Goal: Information Seeking & Learning: Learn about a topic

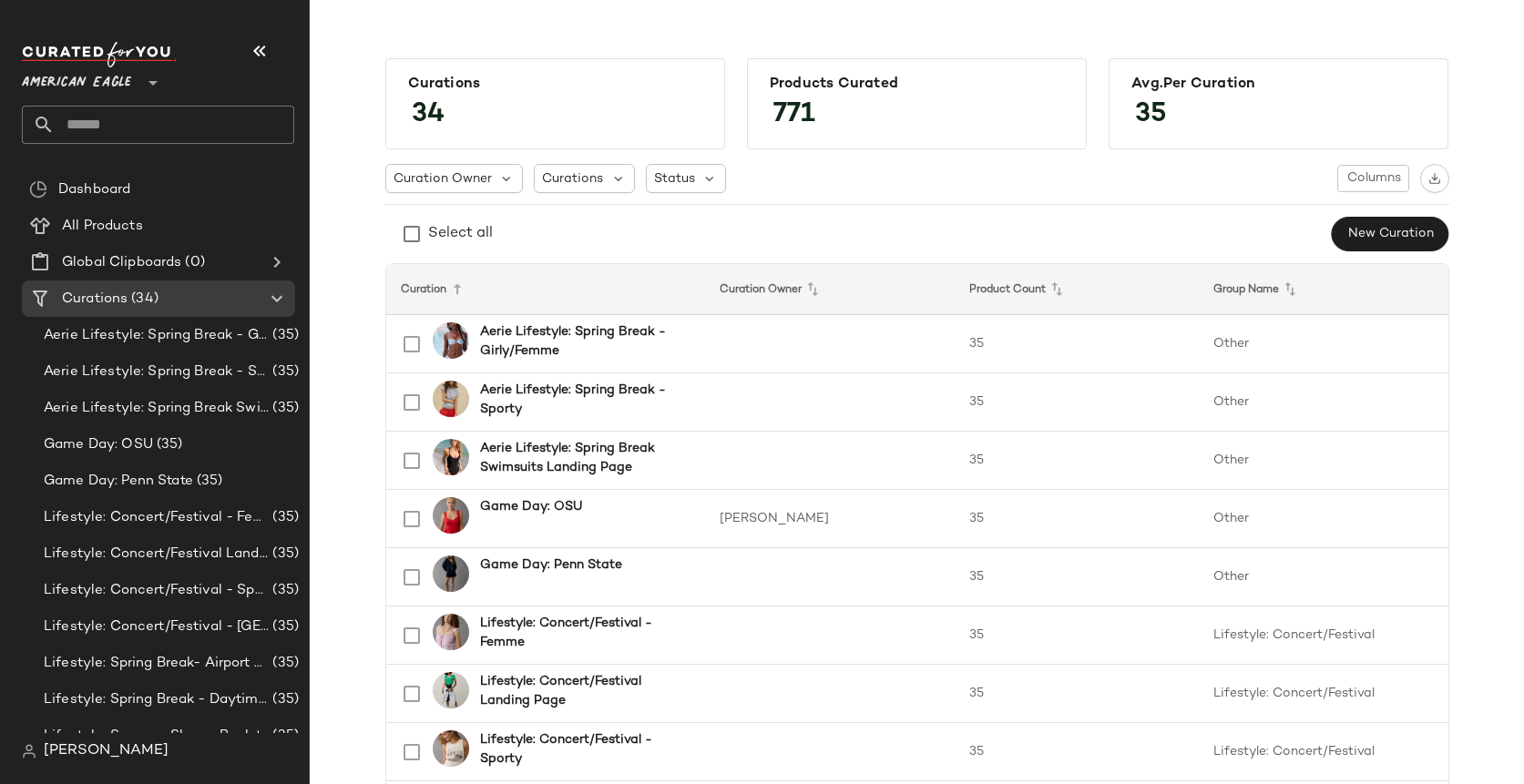
click at [73, 78] on span "American Eagle" at bounding box center [76, 78] width 109 height 33
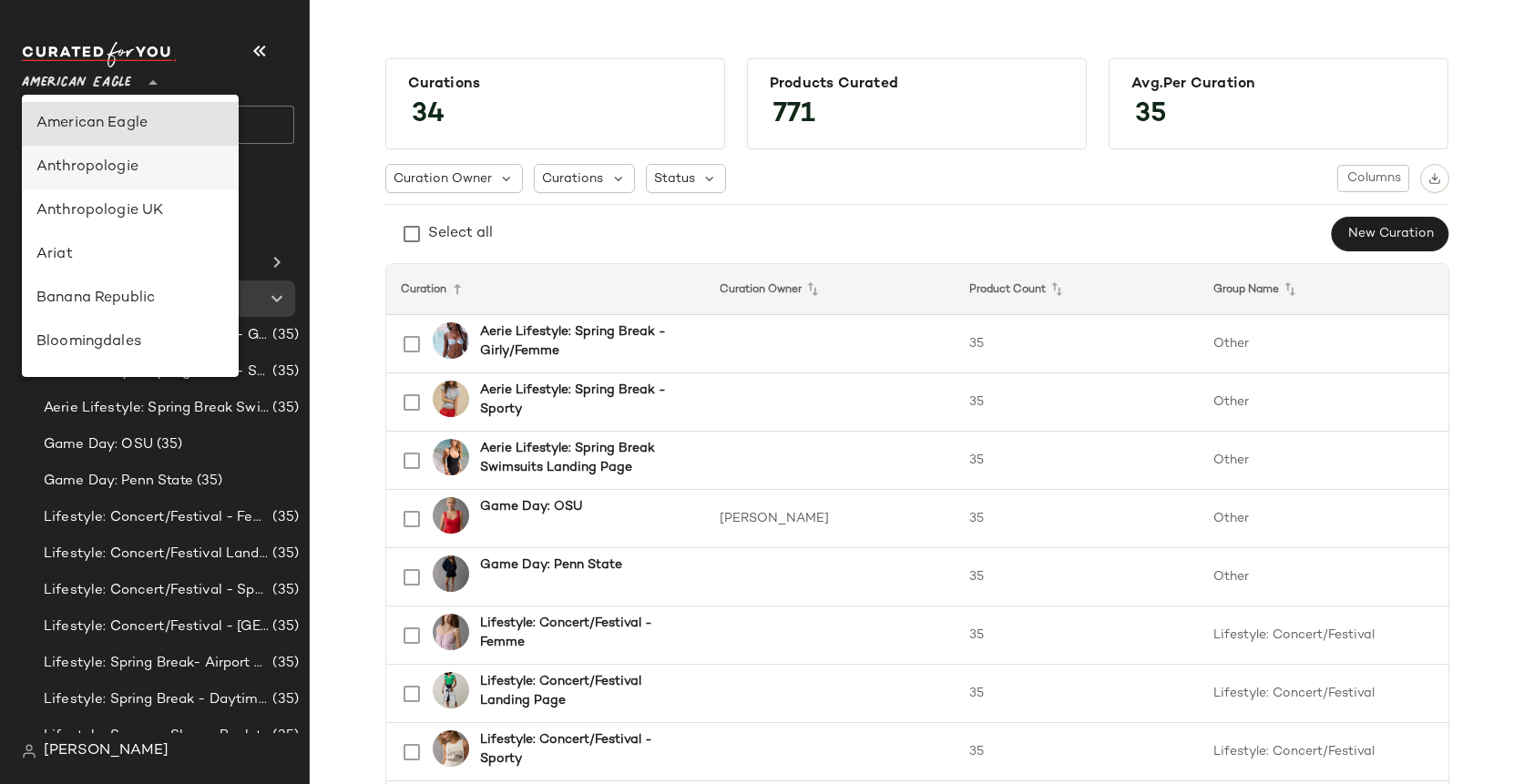
click at [99, 170] on div "Anthropologie" at bounding box center [130, 167] width 188 height 22
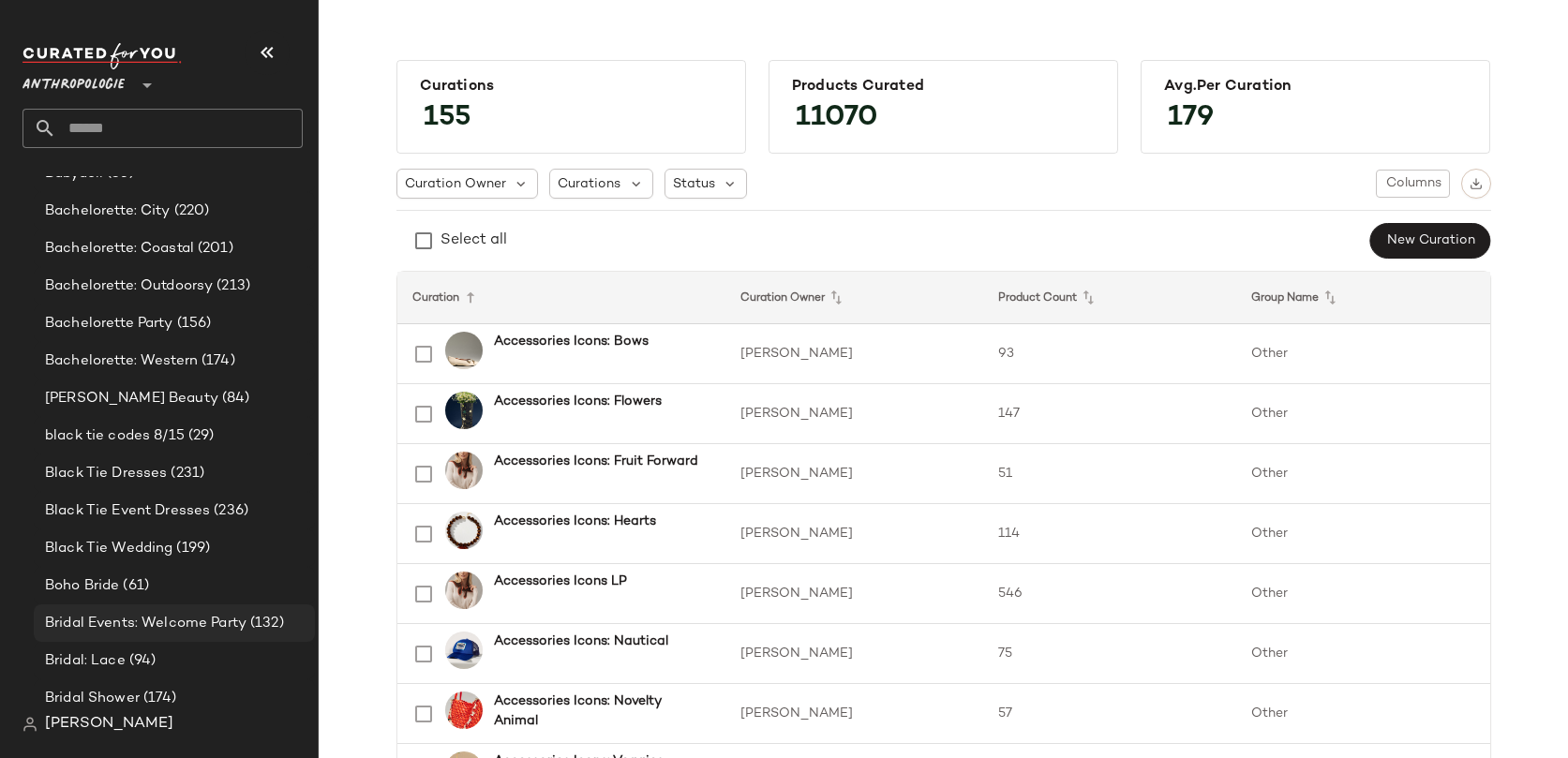
scroll to position [672, 0]
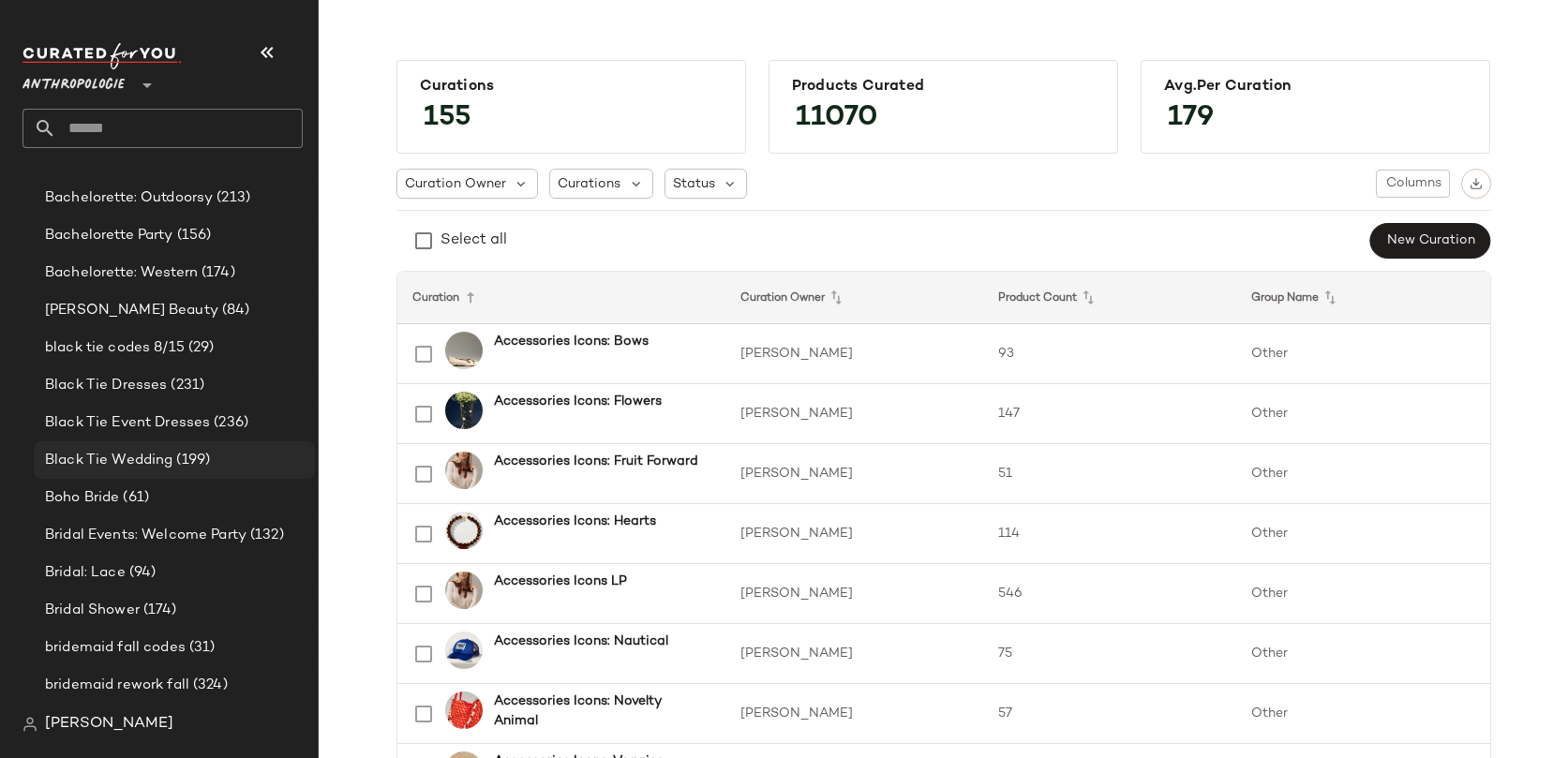
click at [139, 458] on span "Black Tie Wedding" at bounding box center [108, 461] width 128 height 21
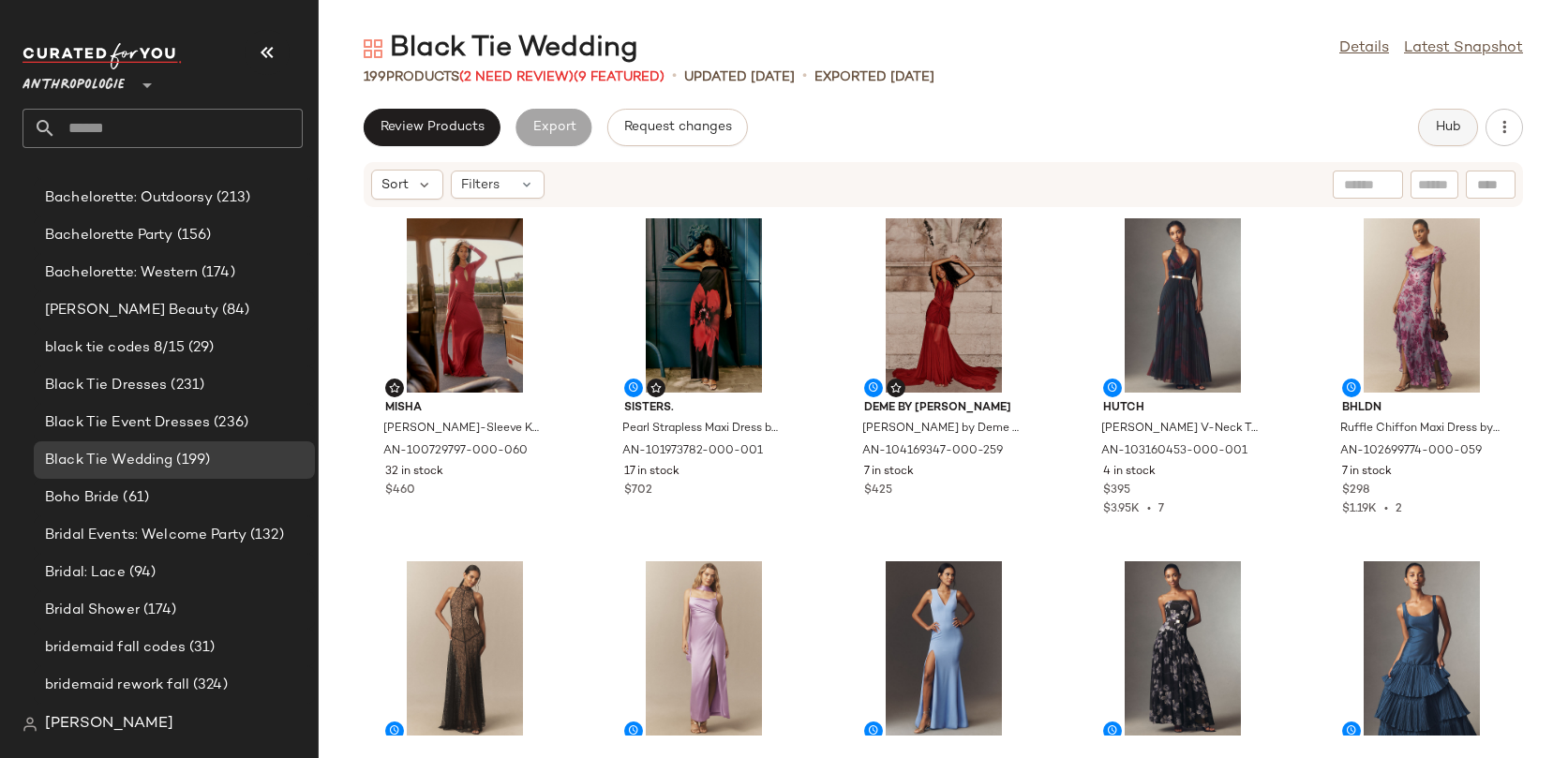
click at [1437, 136] on button "Hub" at bounding box center [1448, 128] width 60 height 37
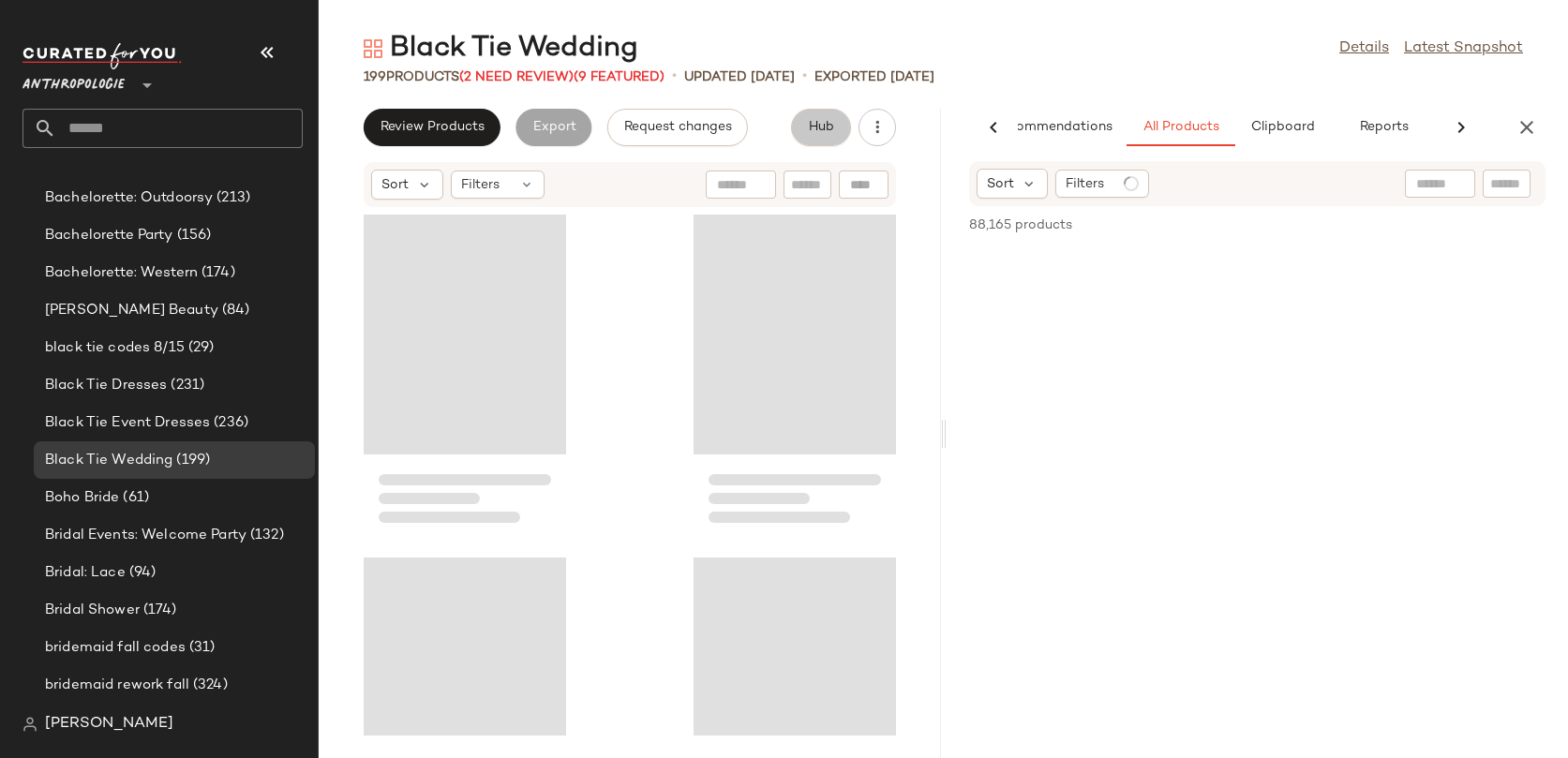
scroll to position [0, 57]
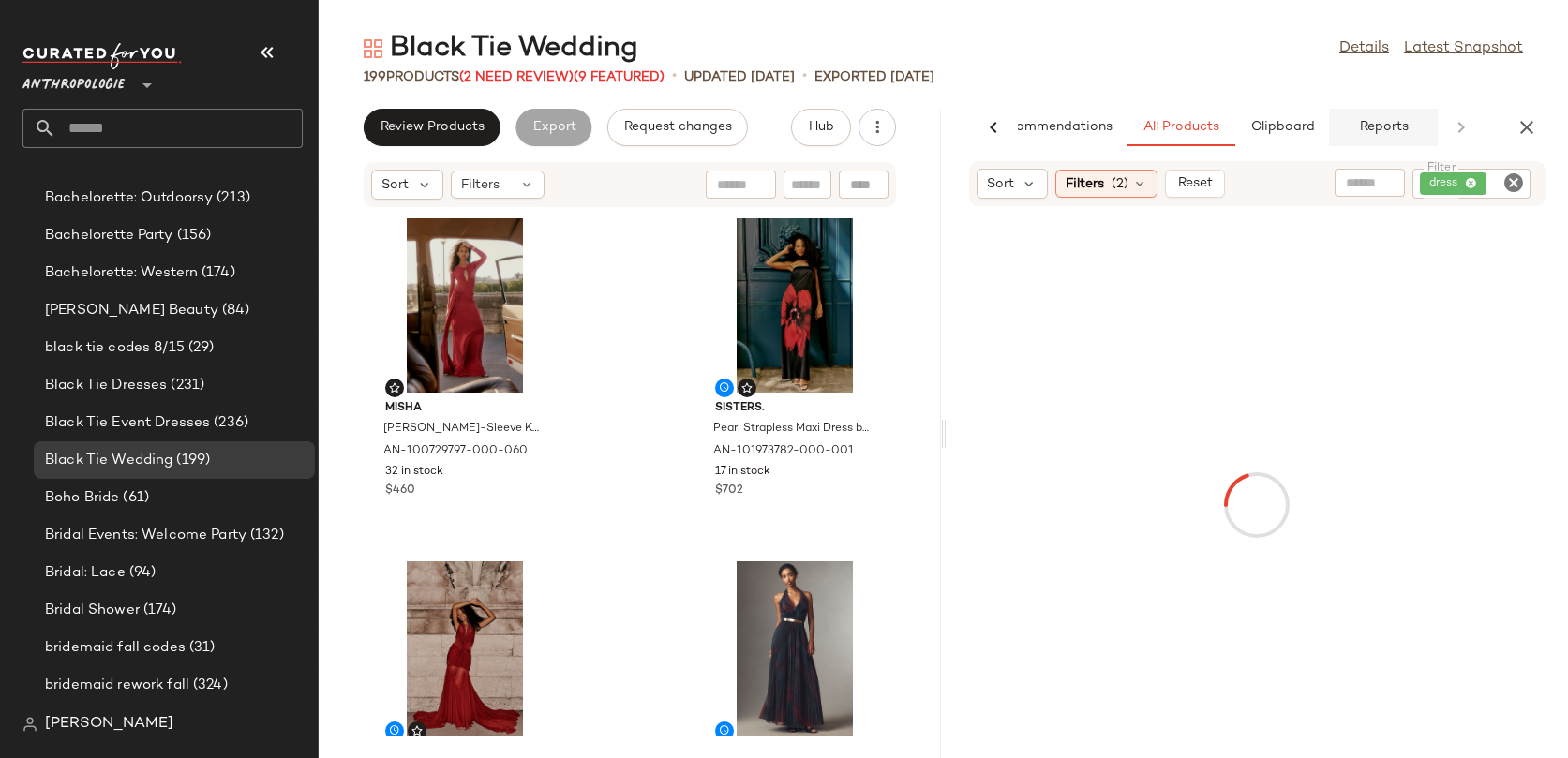
click at [1365, 126] on span "Reports" at bounding box center [1383, 127] width 50 height 15
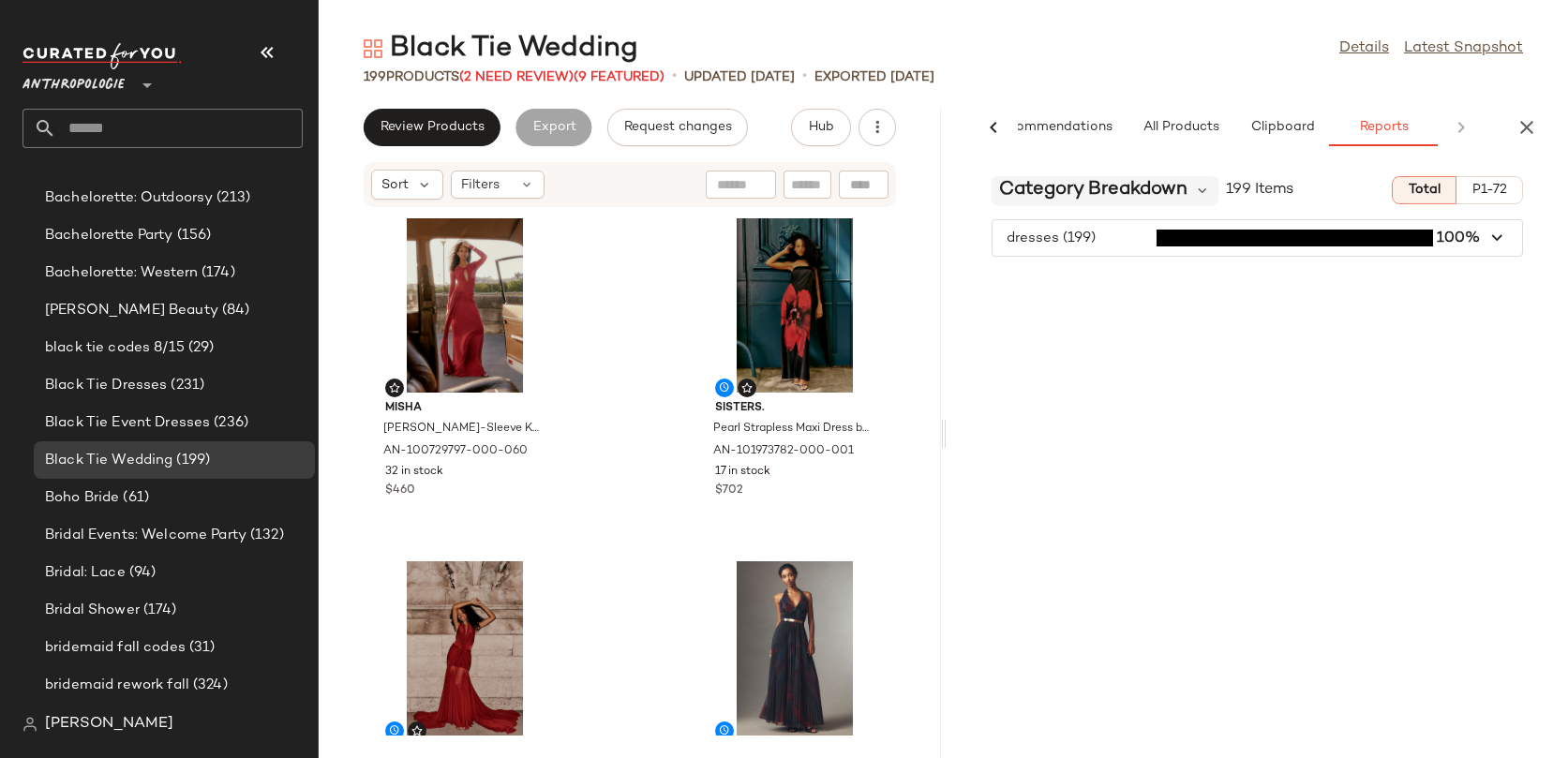
click at [1124, 194] on span "Category Breakdown" at bounding box center [1092, 190] width 188 height 28
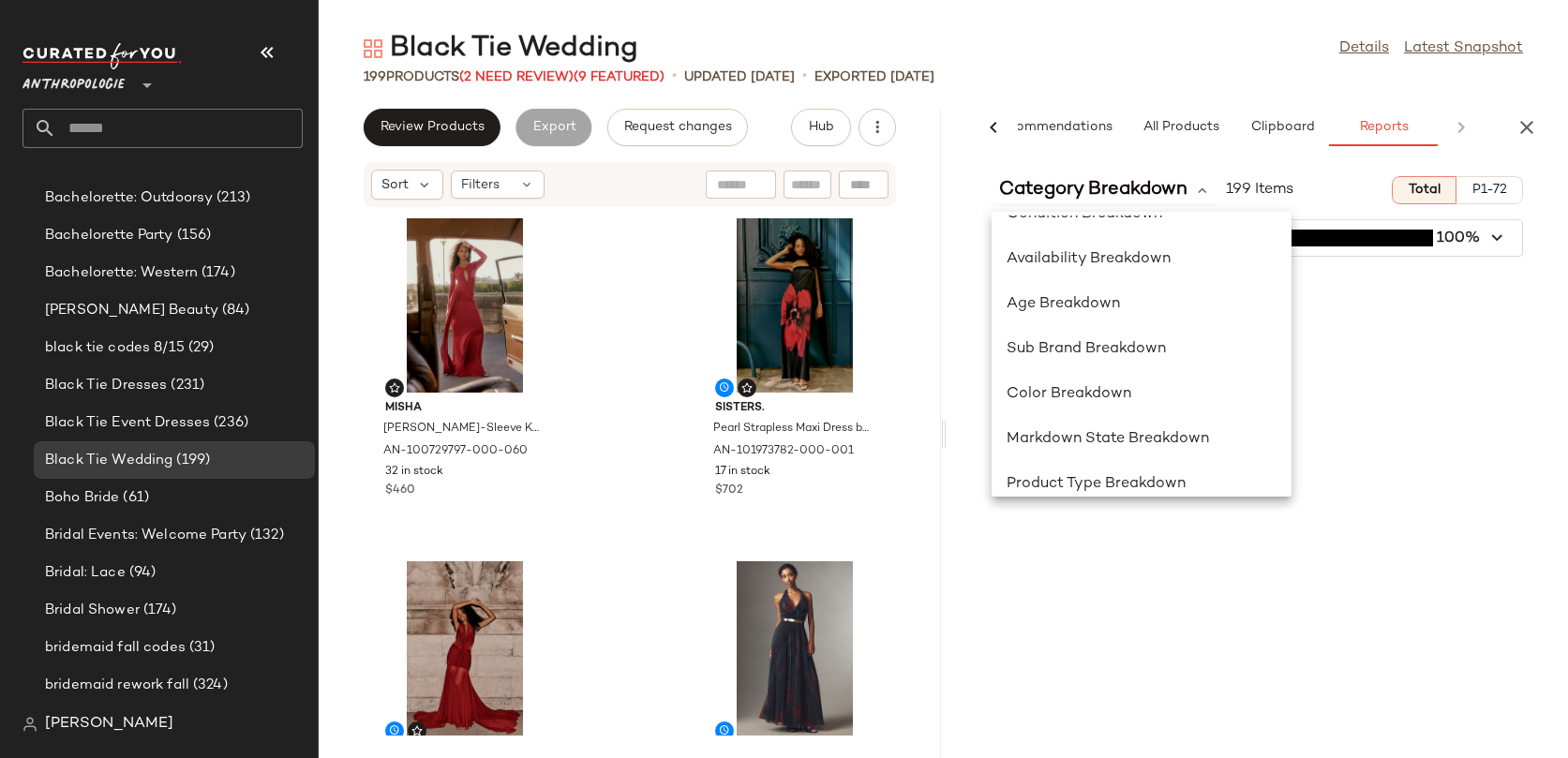
scroll to position [0, 0]
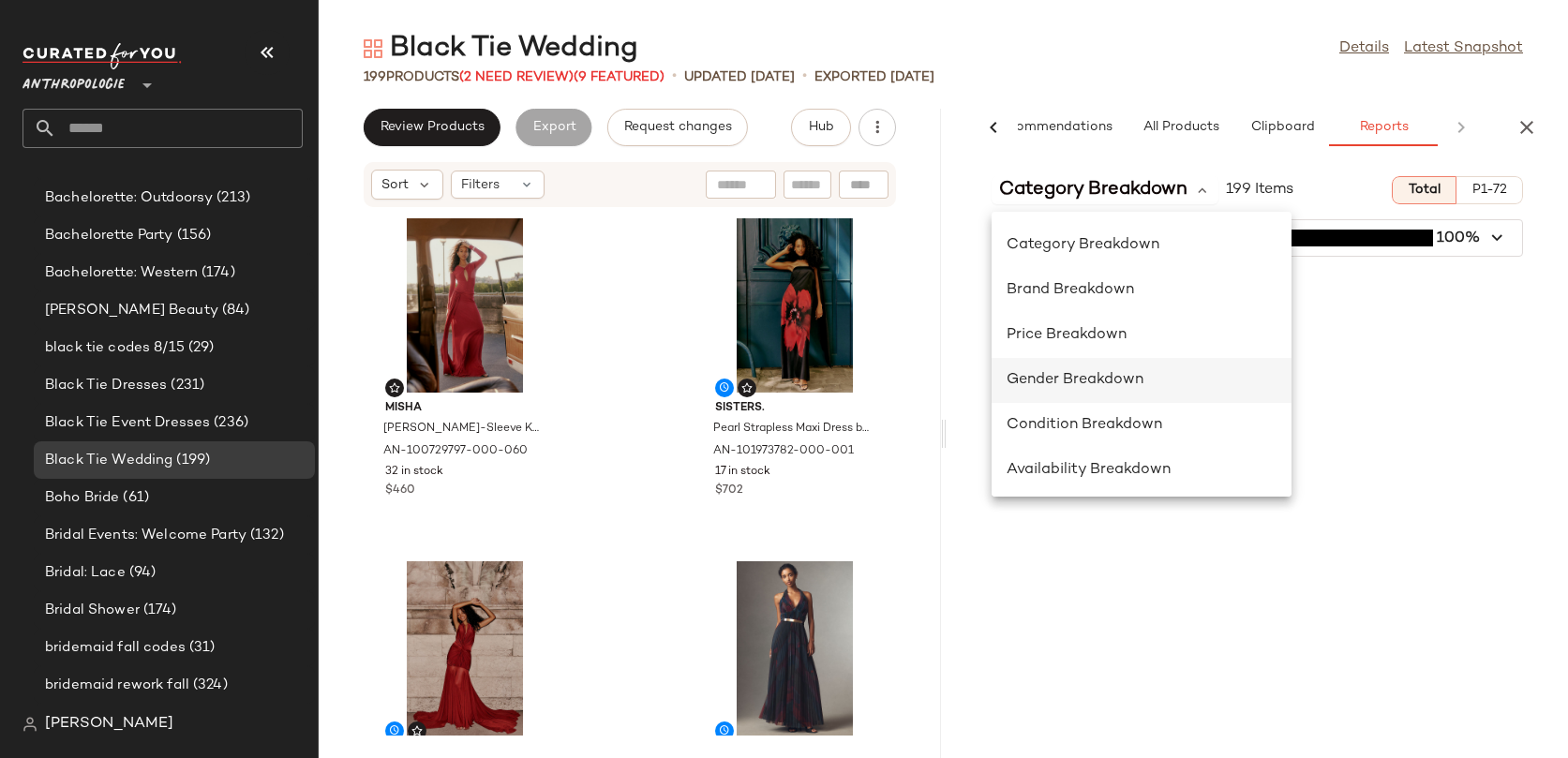
click at [1113, 385] on span "Gender Breakdown" at bounding box center [1075, 380] width 136 height 16
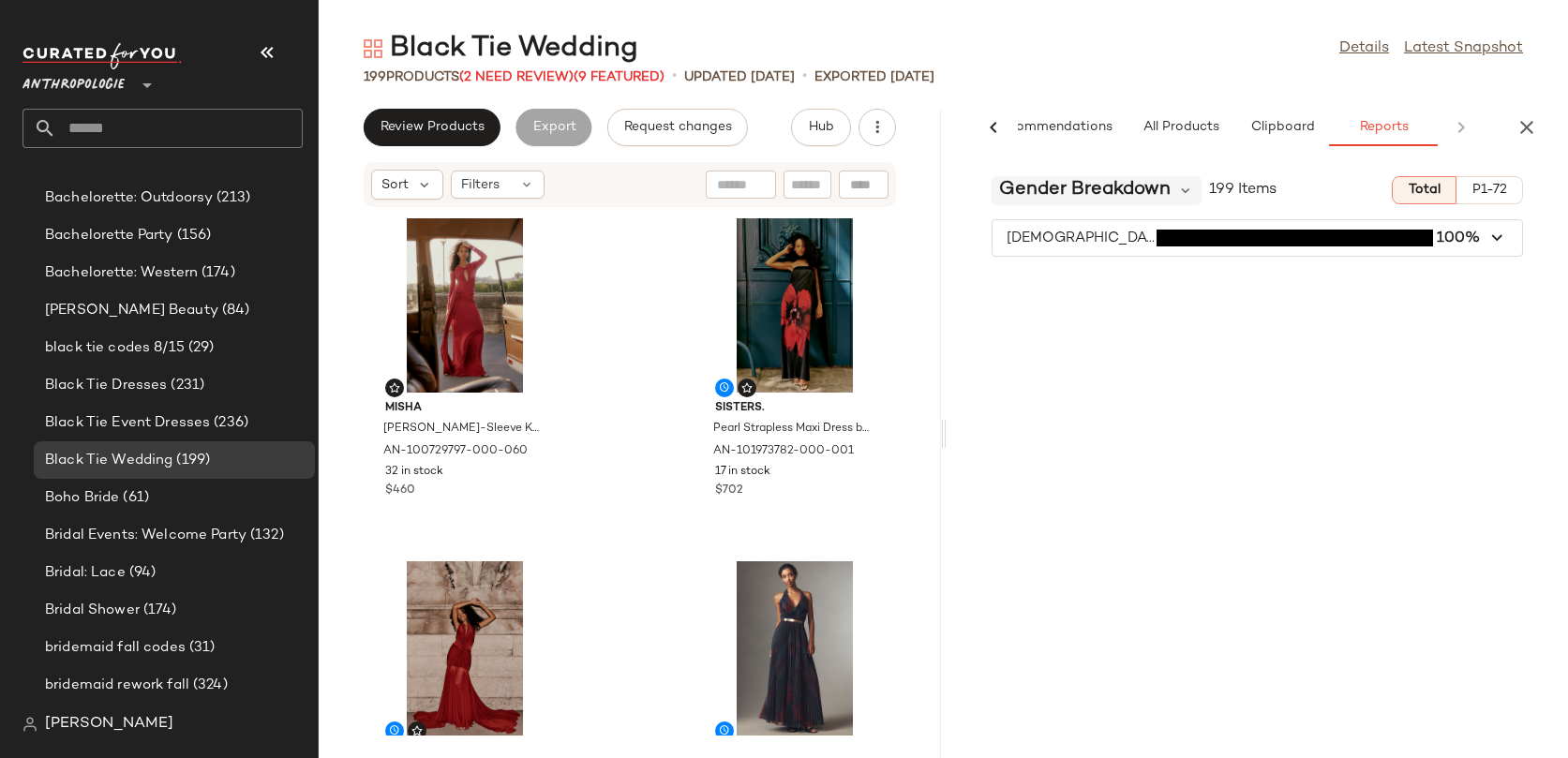
click at [1137, 188] on span "Gender Breakdown" at bounding box center [1085, 190] width 172 height 28
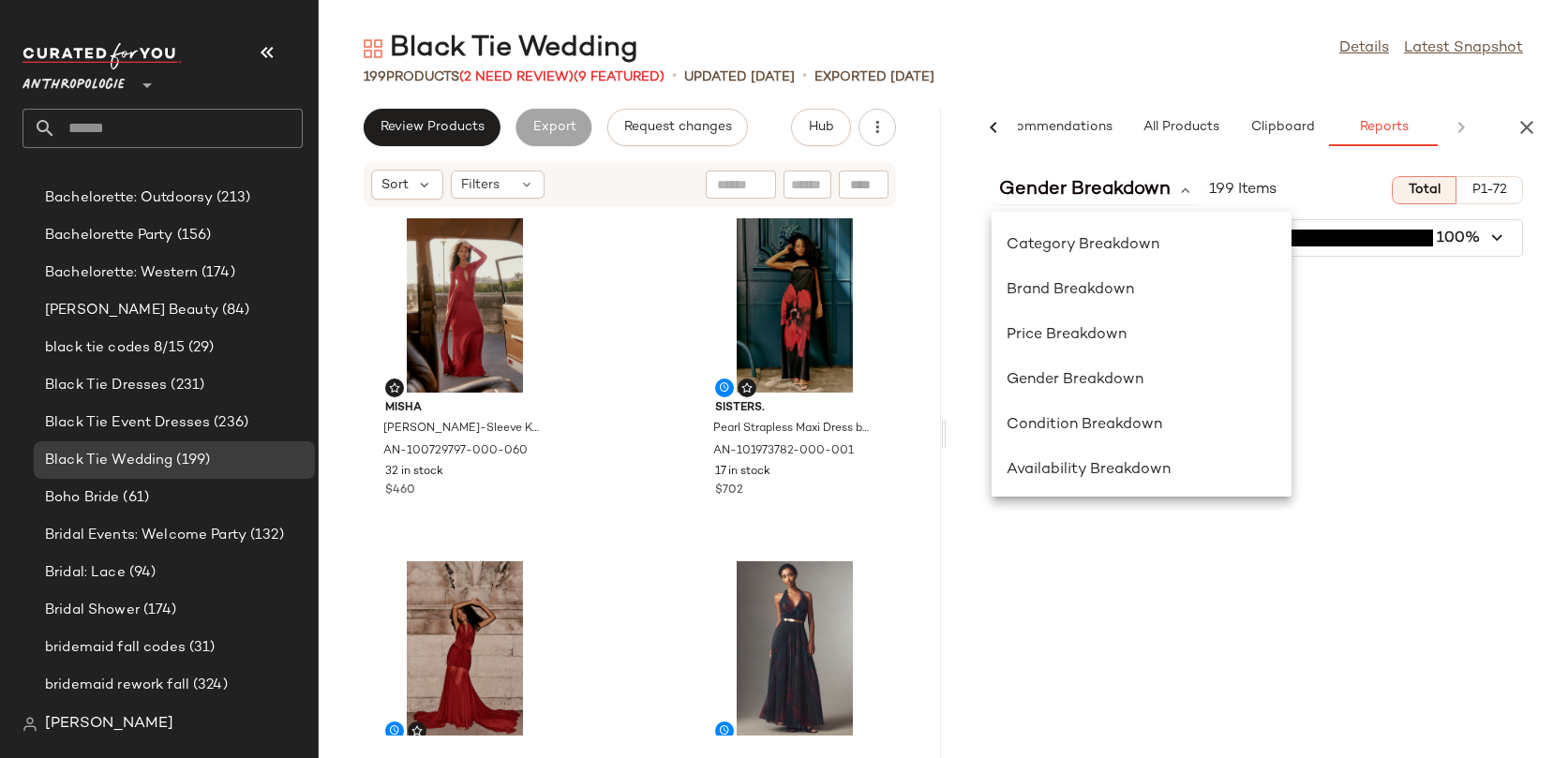
click at [1521, 128] on icon "button" at bounding box center [1527, 127] width 22 height 22
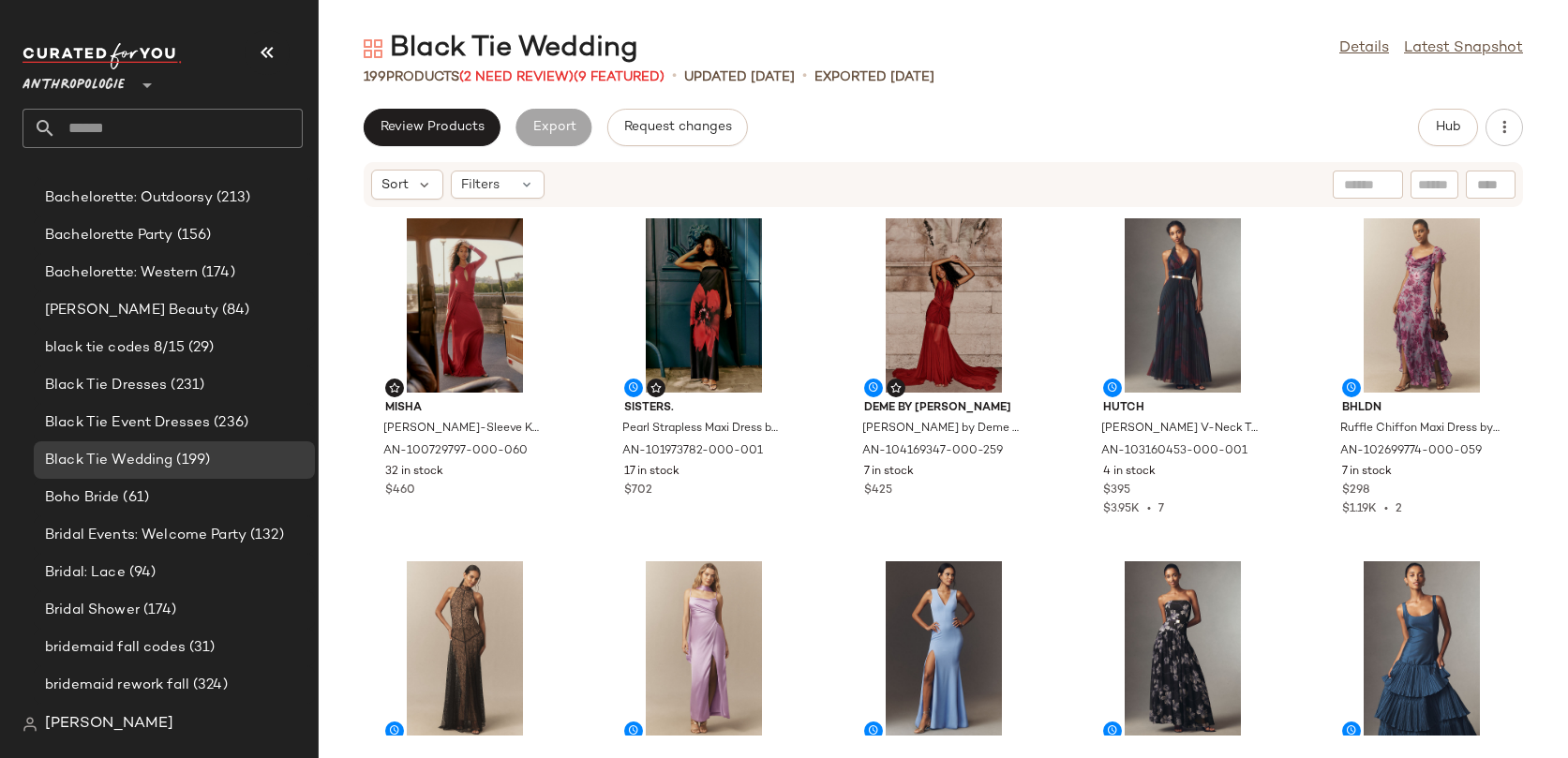
click at [128, 81] on div "Anthropologie **" at bounding box center [77, 74] width 110 height 47
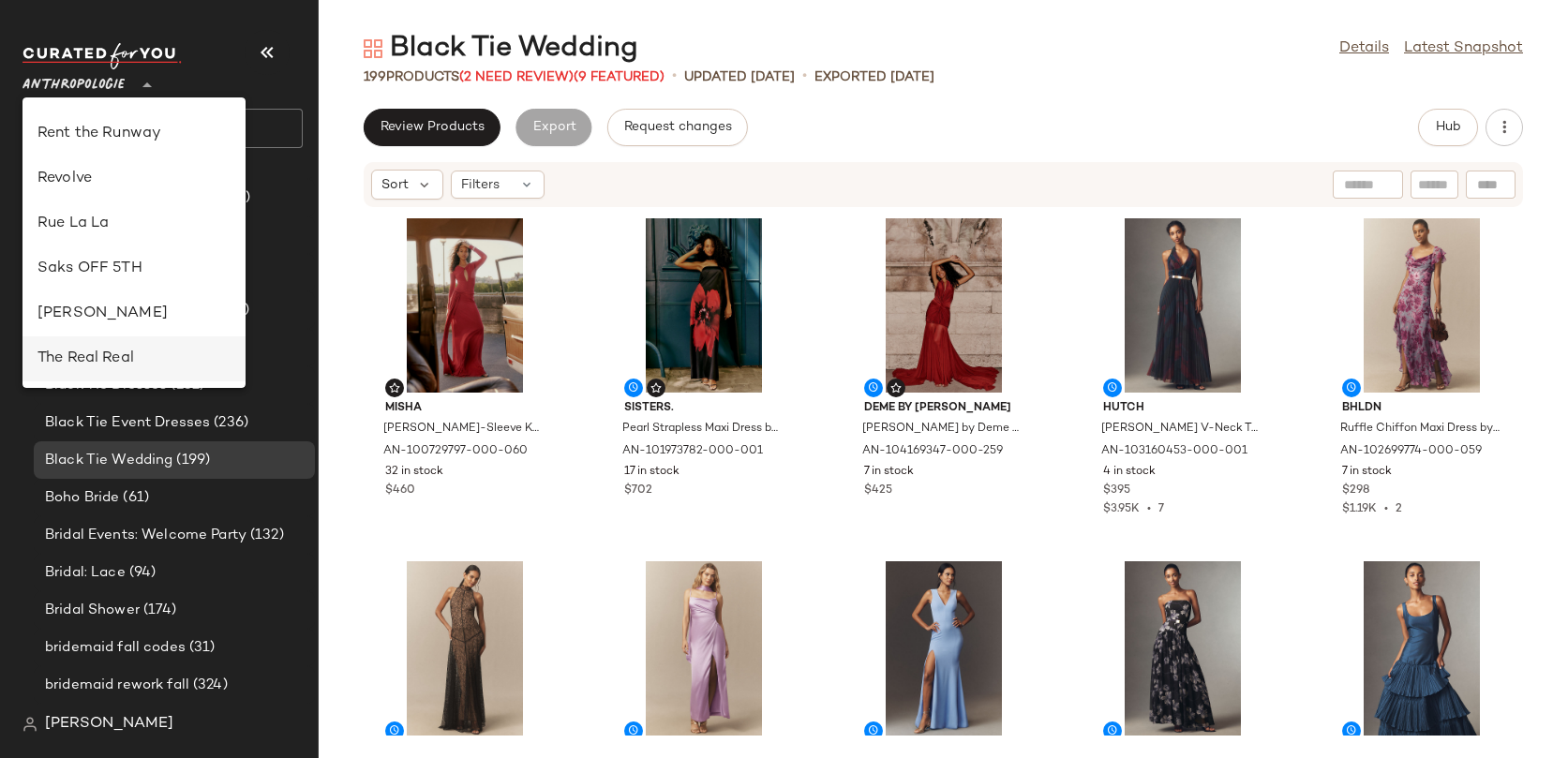
scroll to position [849, 0]
click at [161, 264] on div "Saks OFF 5TH" at bounding box center [134, 269] width 193 height 22
type input "**"
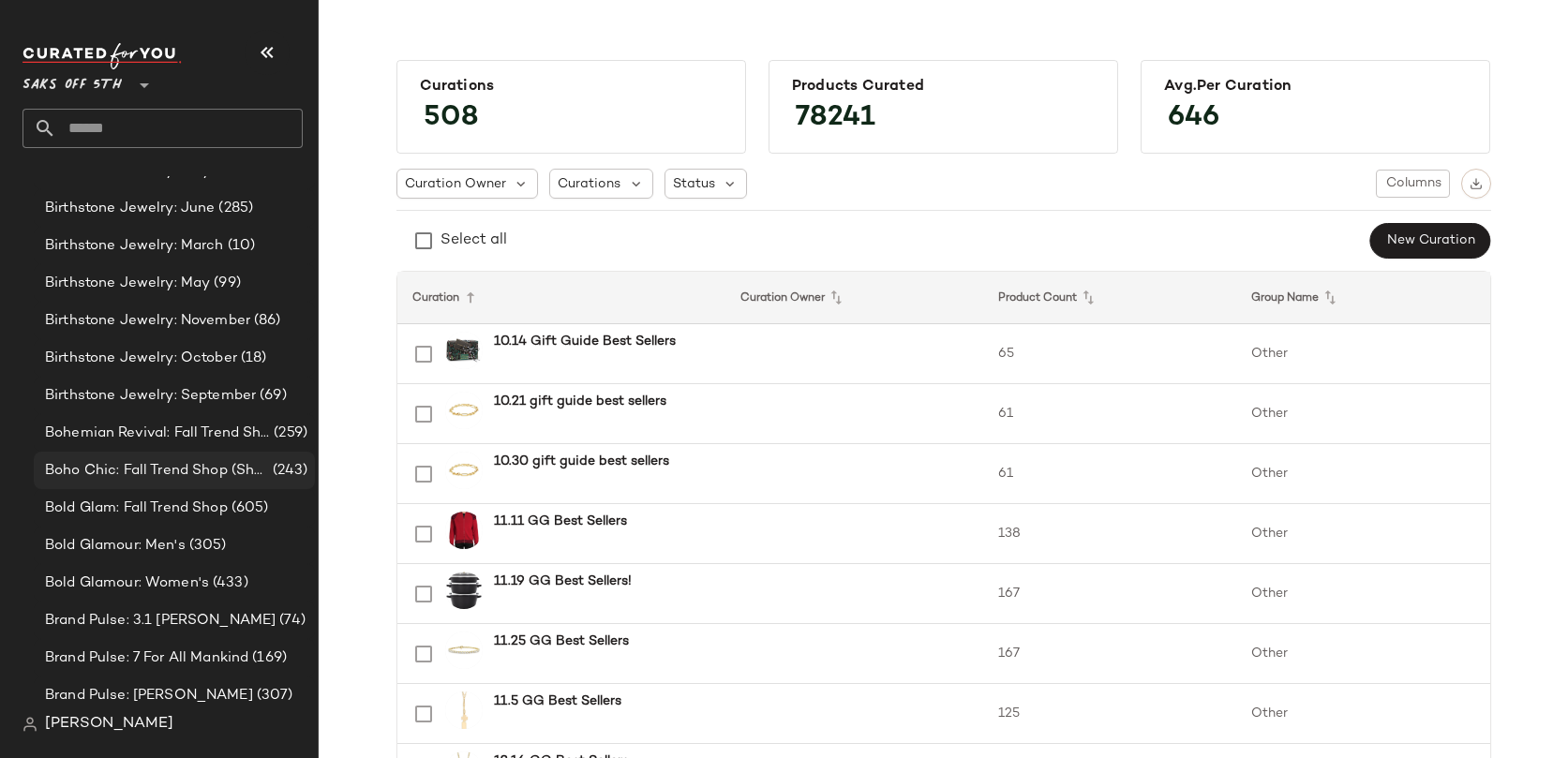
scroll to position [1443, 0]
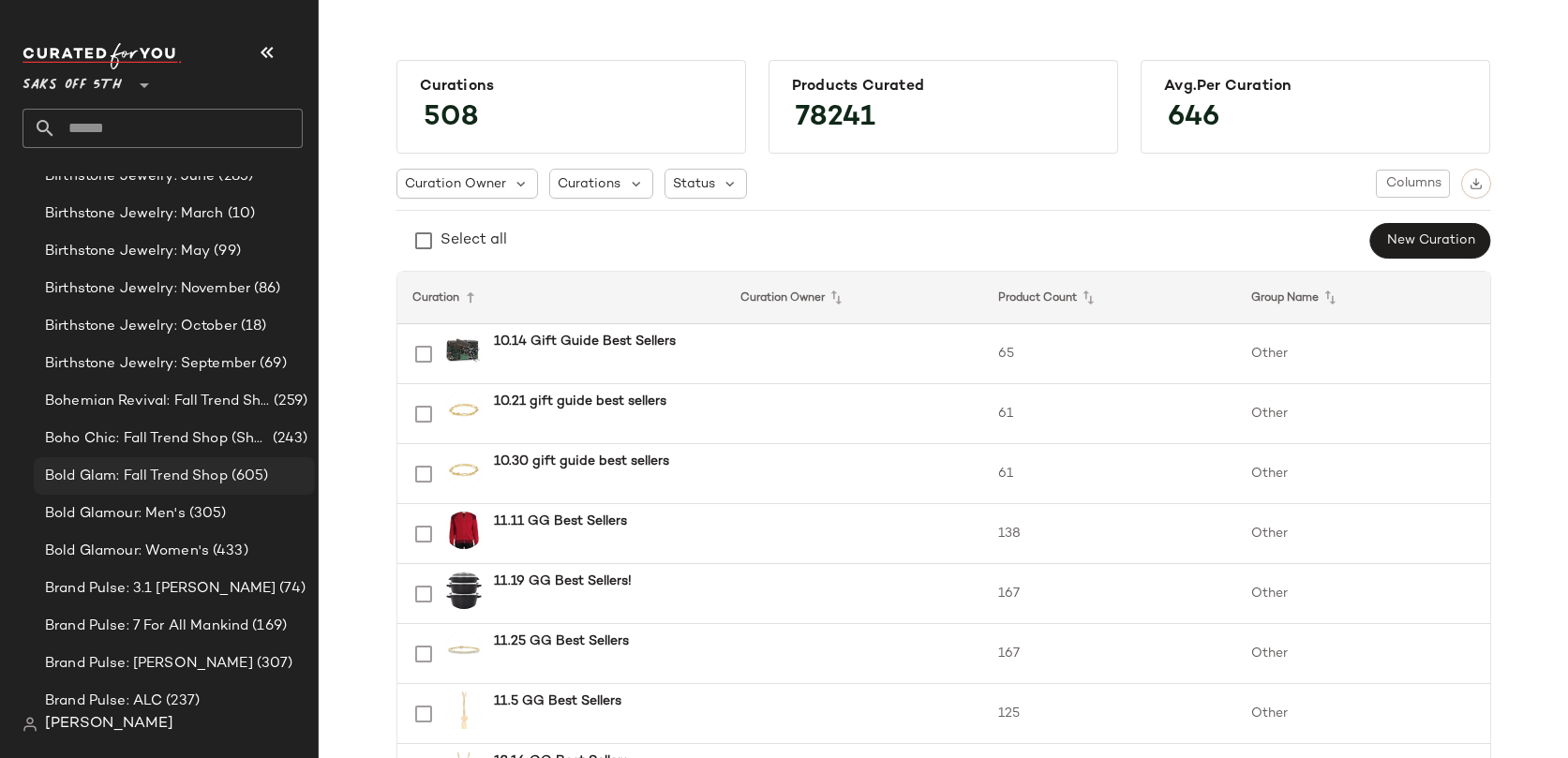
click at [177, 467] on span "Bold Glam: Fall Trend Shop" at bounding box center [136, 476] width 183 height 21
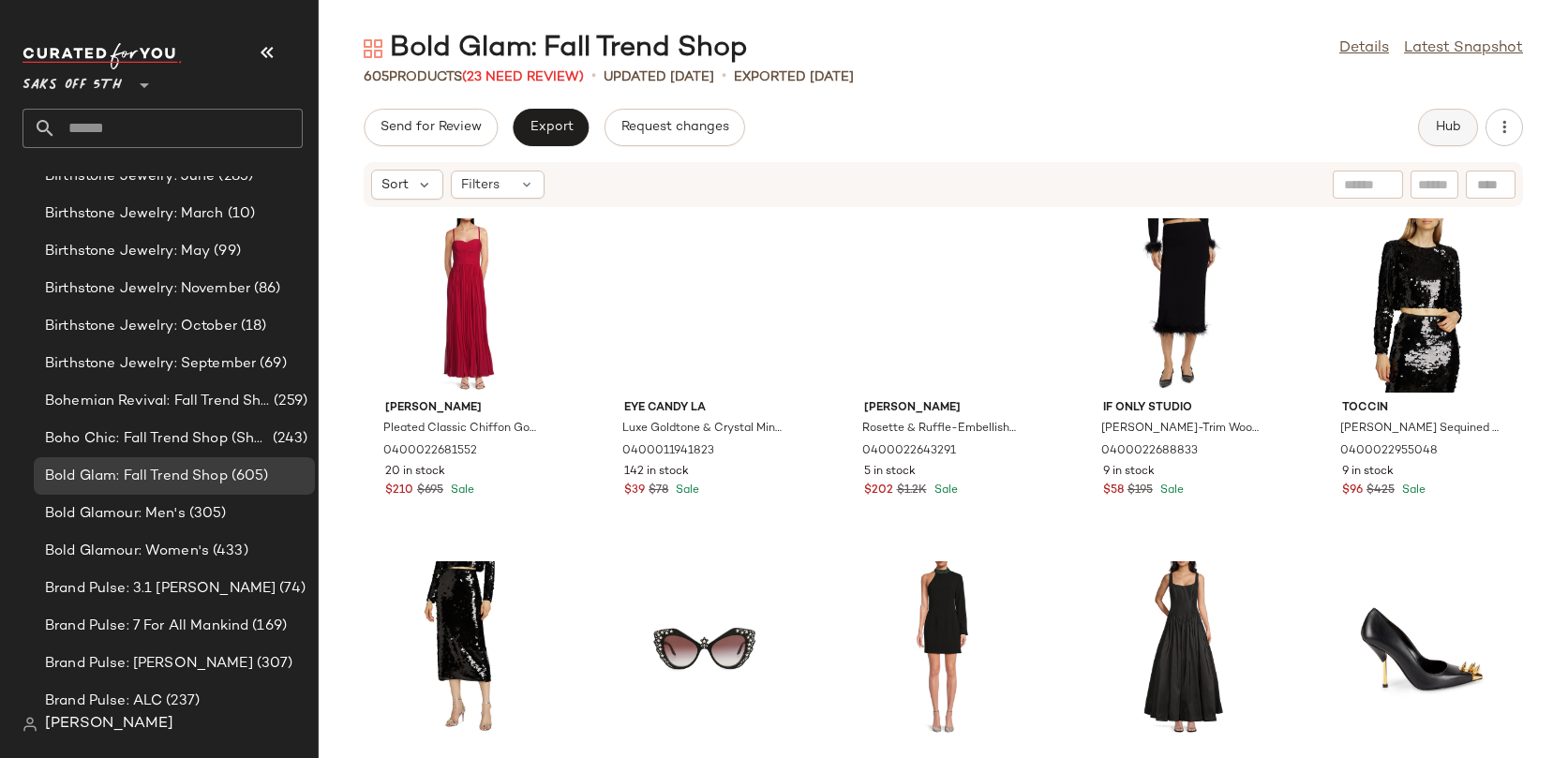
click at [1454, 137] on button "Hub" at bounding box center [1448, 128] width 60 height 37
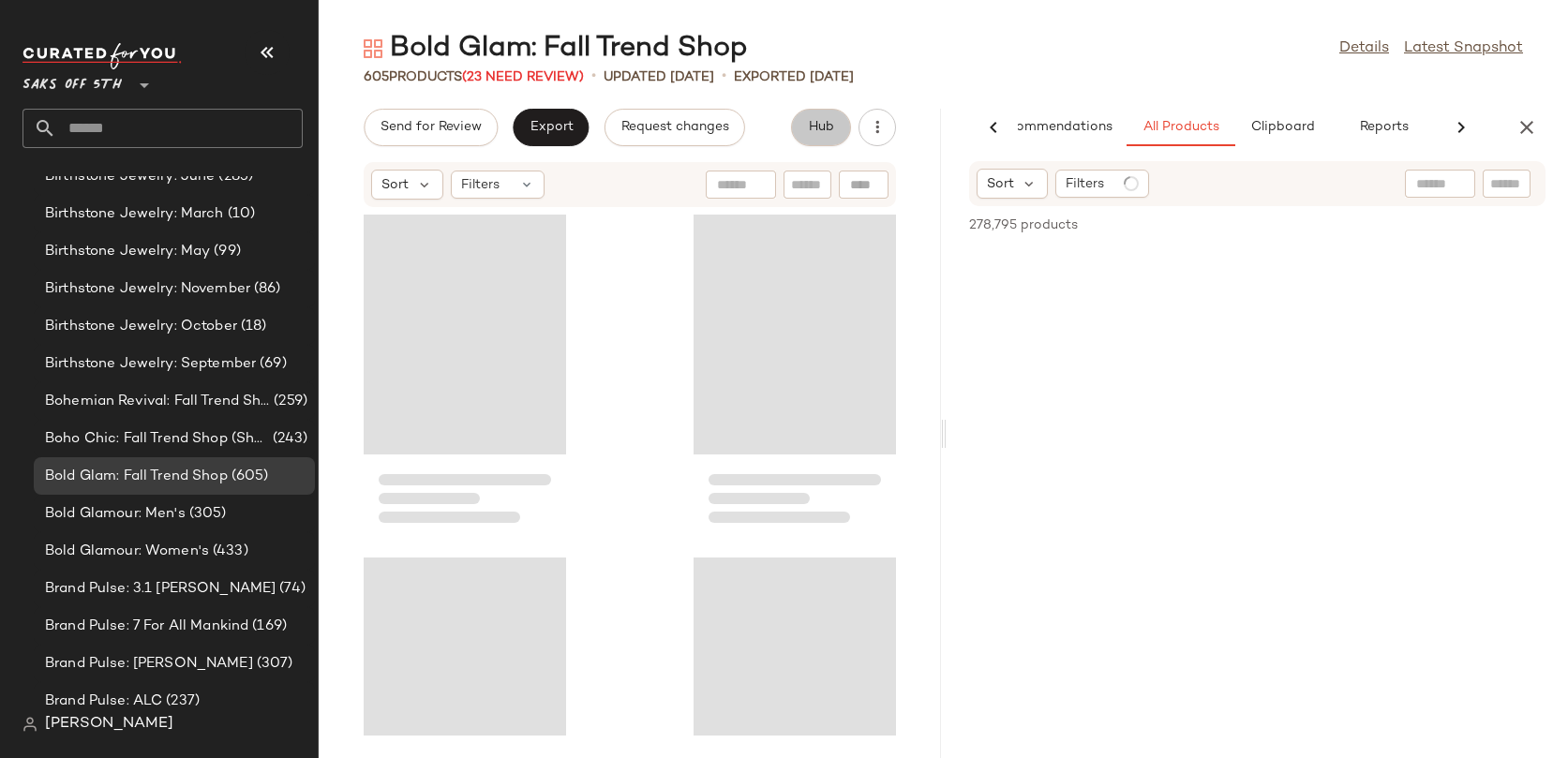
scroll to position [0, 57]
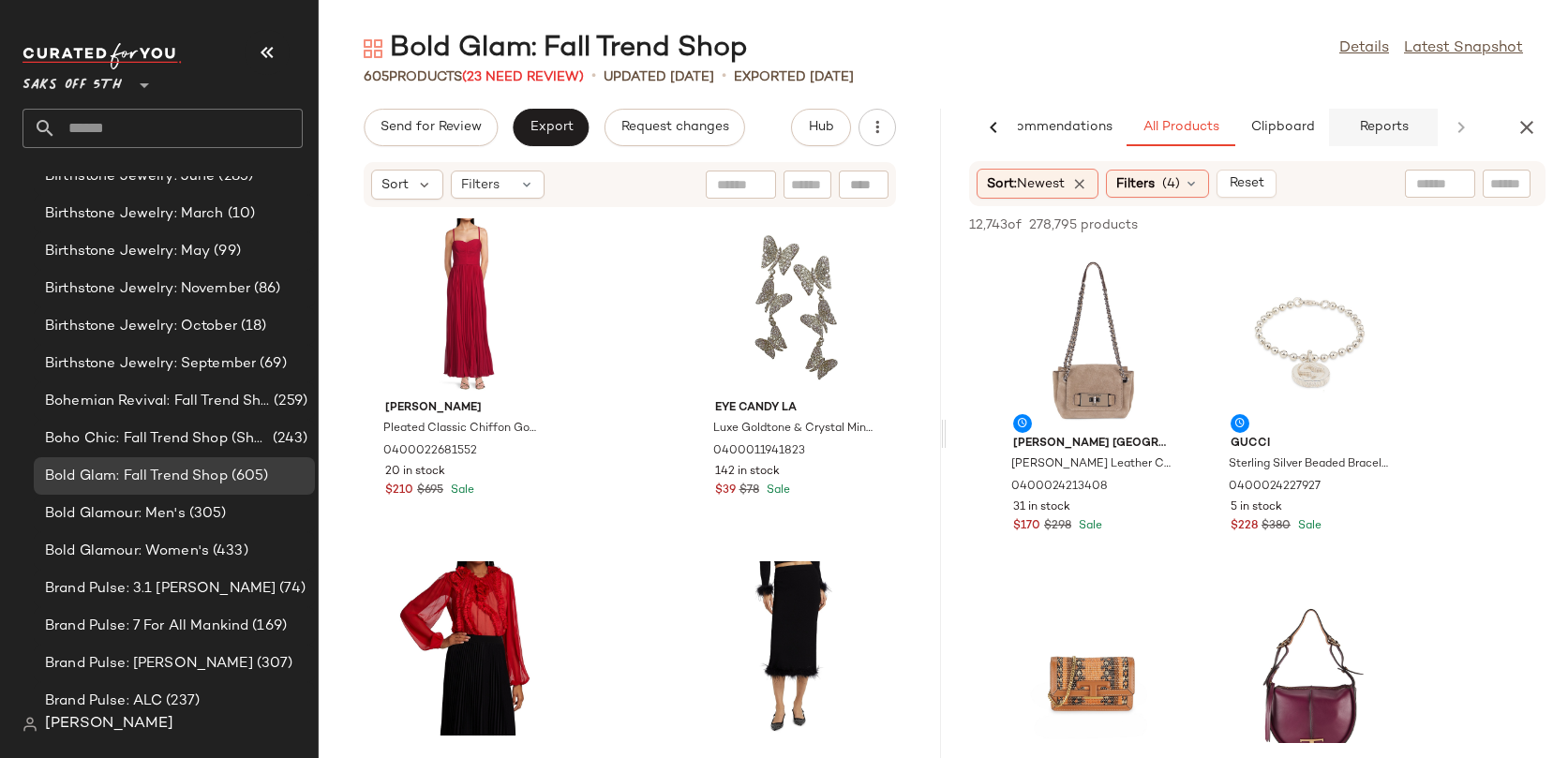
click at [1391, 129] on span "Reports" at bounding box center [1383, 127] width 50 height 15
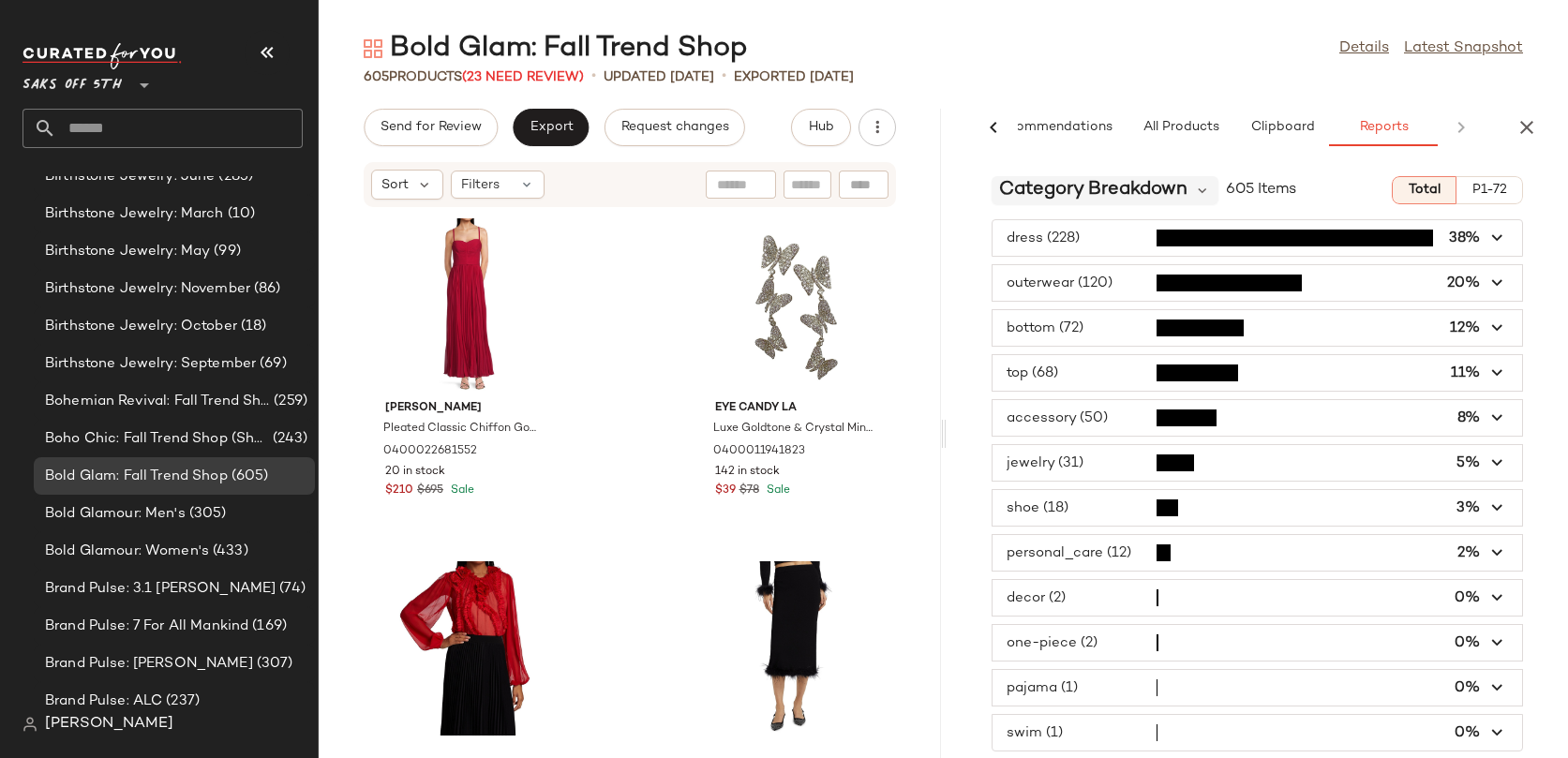
click at [1155, 190] on span "Category Breakdown" at bounding box center [1092, 190] width 188 height 28
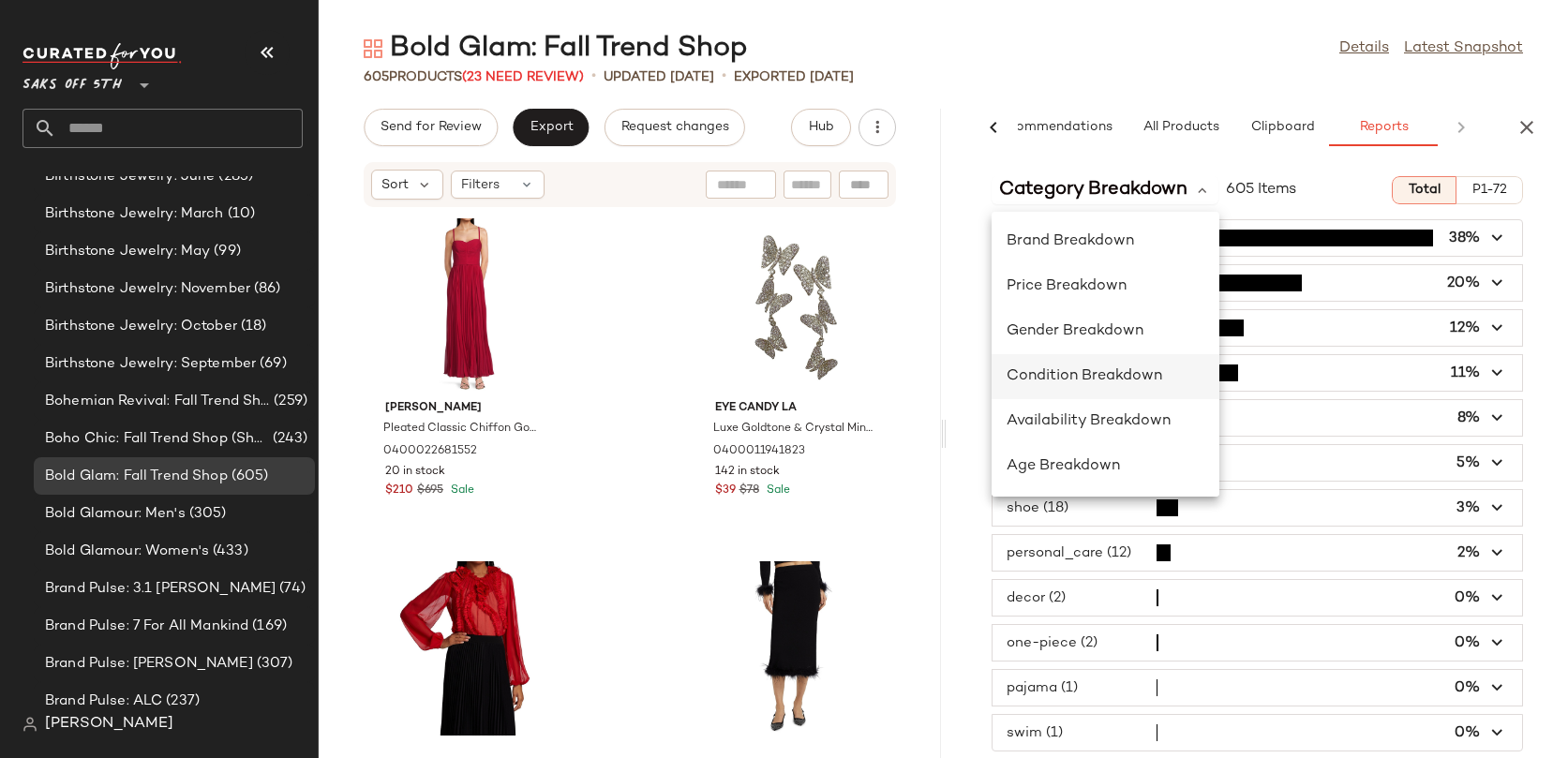
scroll to position [0, 0]
click at [1294, 79] on div "605 Products (23 Need Review) • updated [DATE] • Exported [DATE]" at bounding box center [943, 76] width 1249 height 19
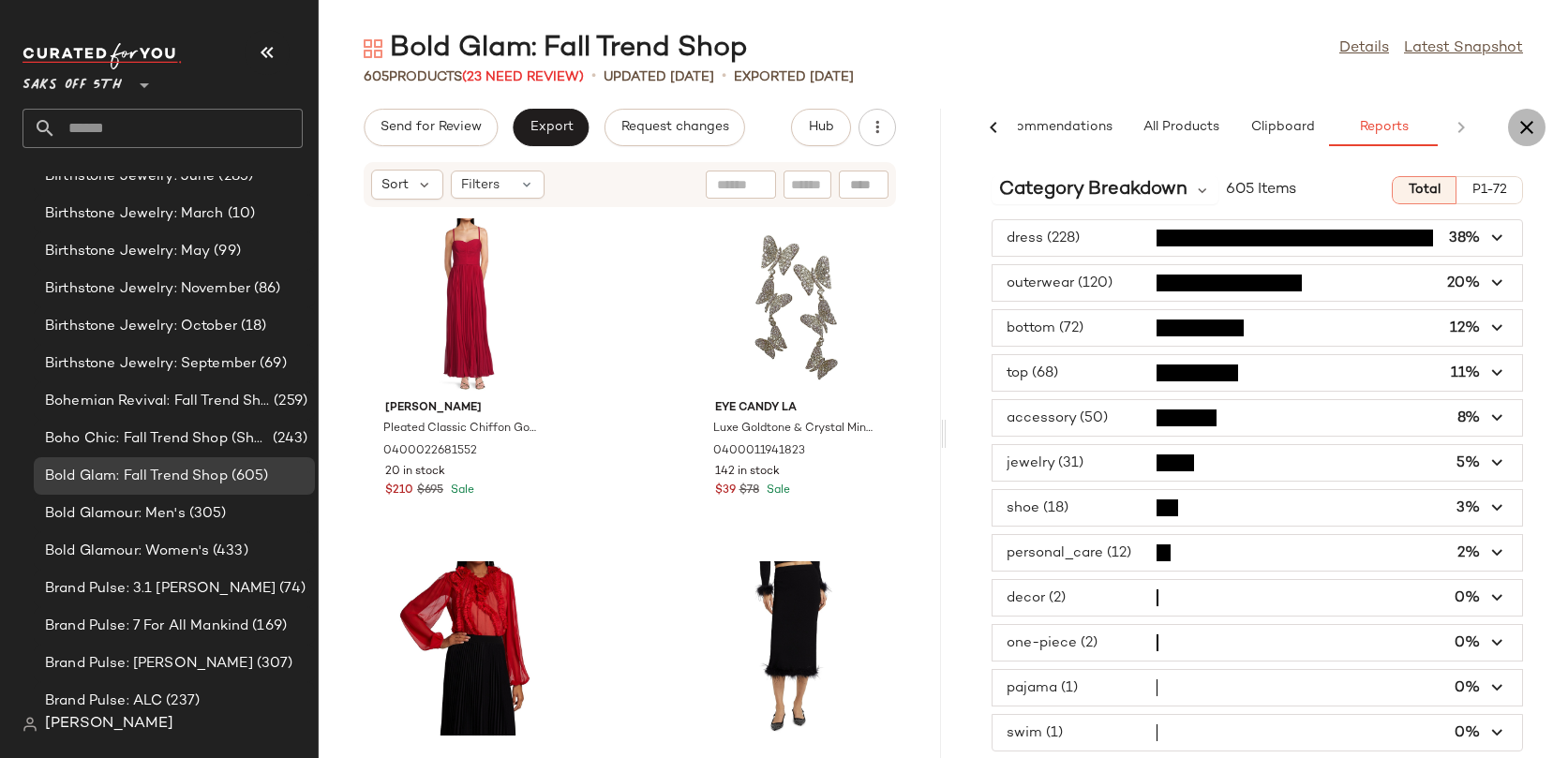
click at [1522, 127] on icon "button" at bounding box center [1527, 127] width 22 height 22
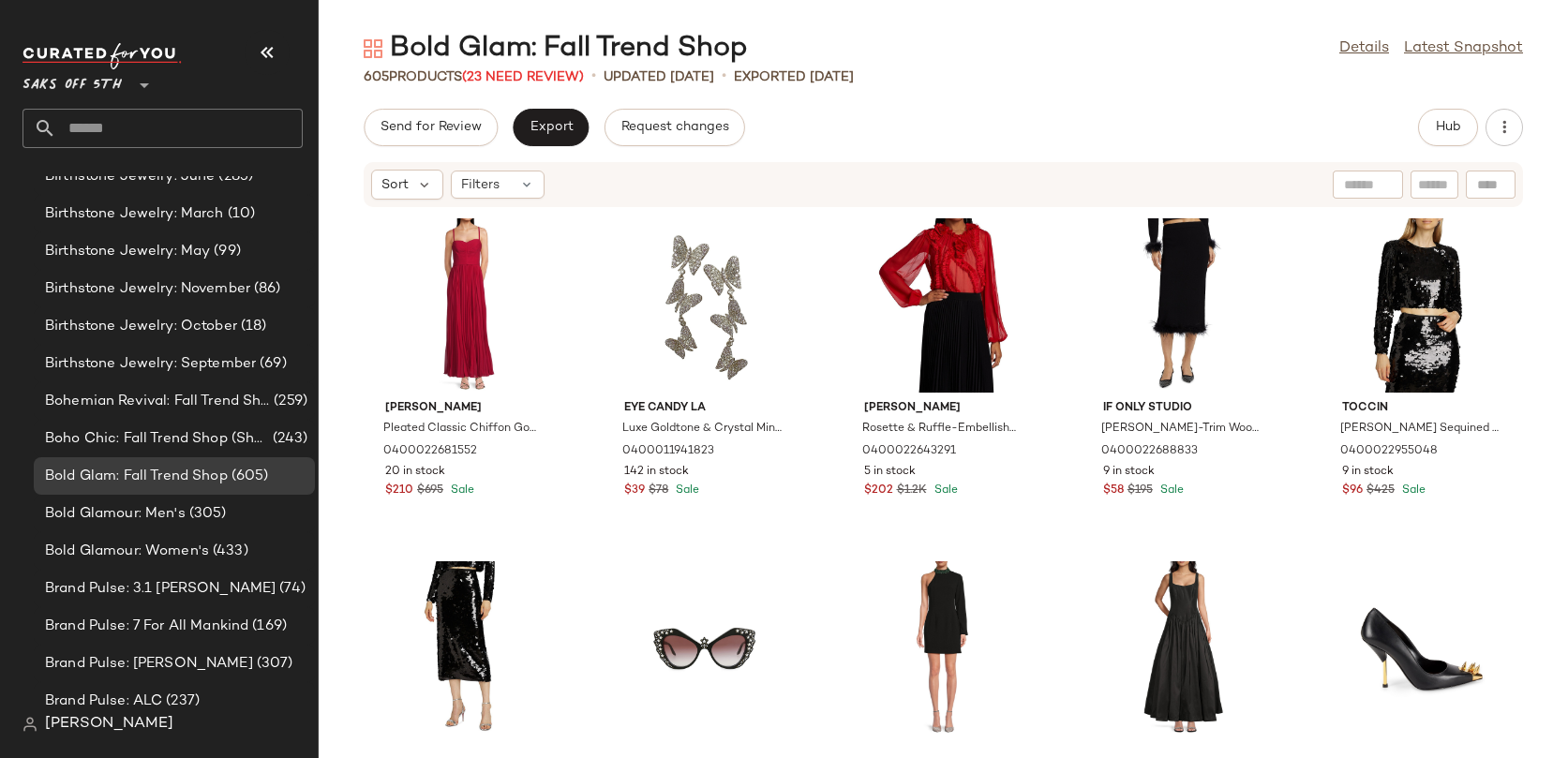
click at [1376, 185] on div at bounding box center [1368, 184] width 70 height 28
type input "****"
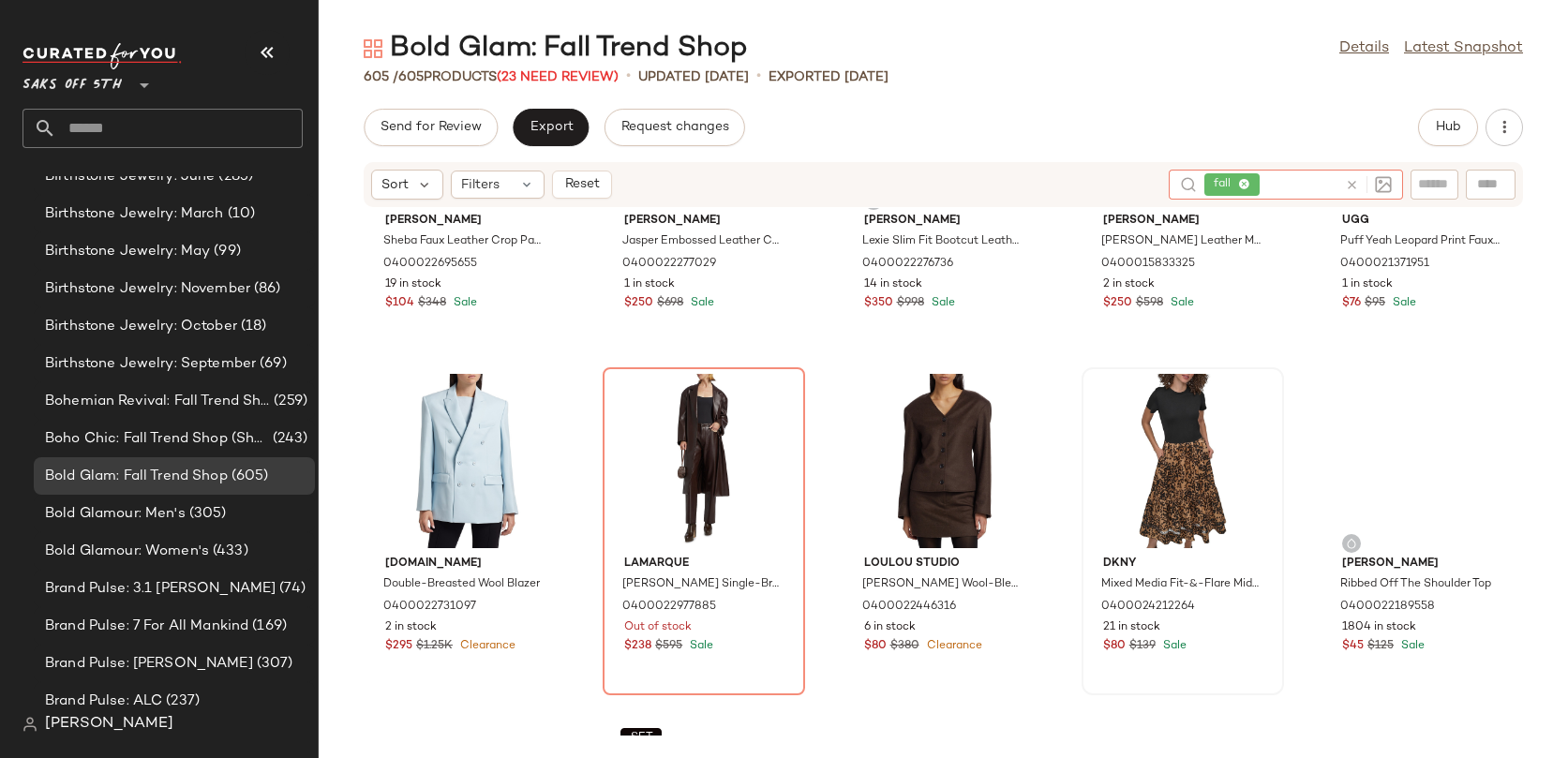
scroll to position [4135, 0]
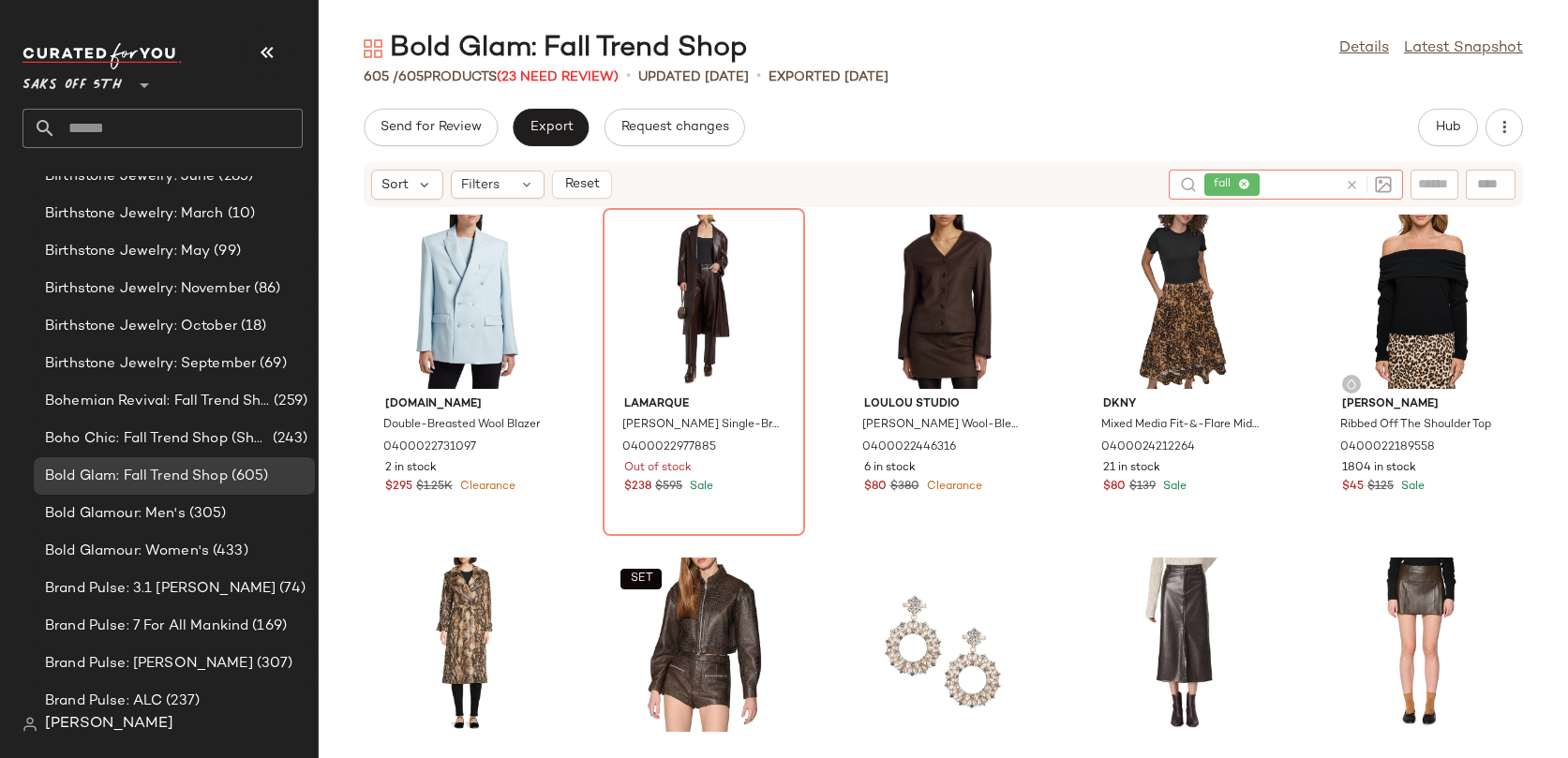
click at [1352, 187] on icon at bounding box center [1352, 185] width 14 height 14
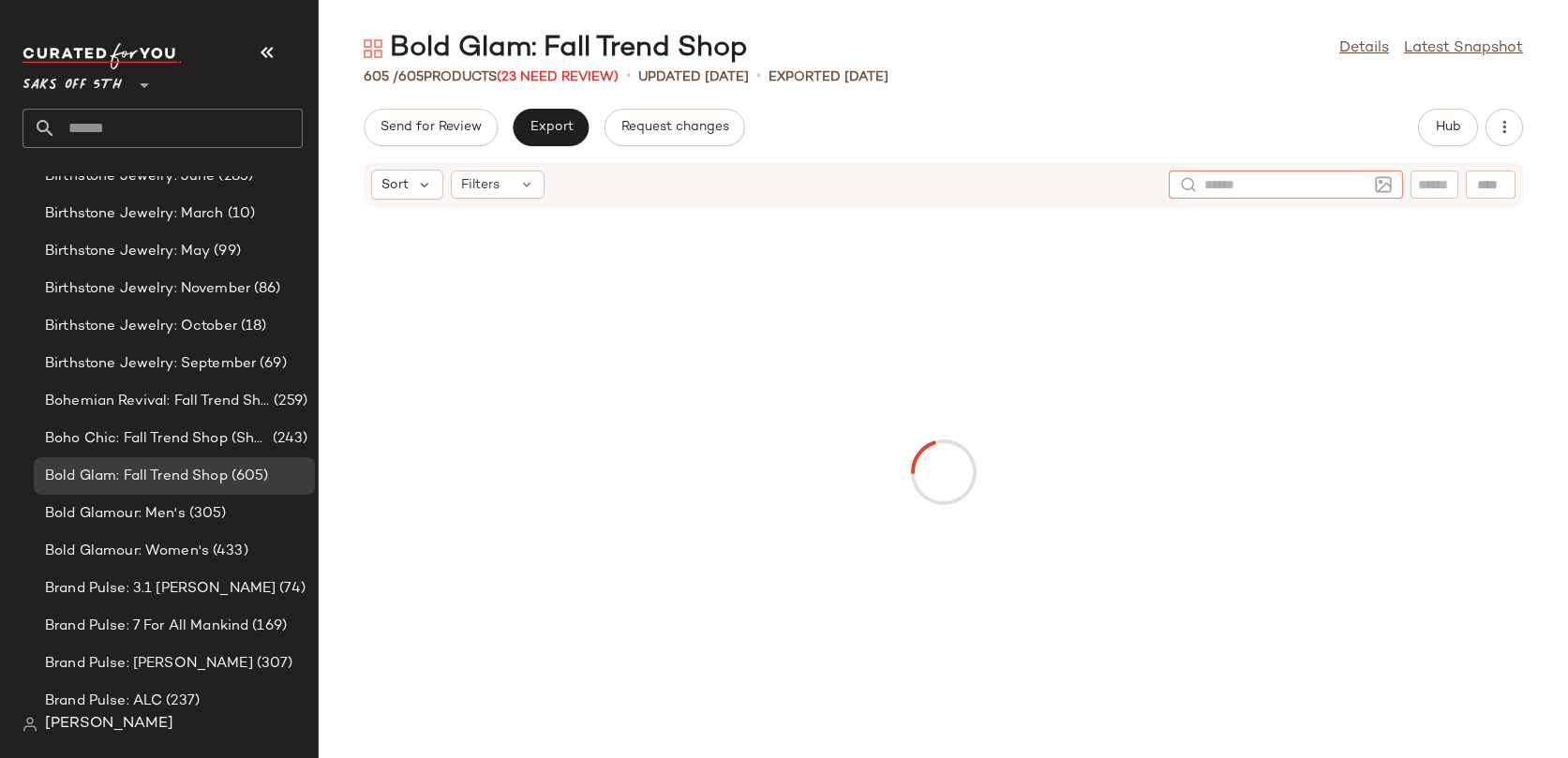
click at [1222, 86] on div "605 / 605 Products (23 Need Review) • updated [DATE] • Exported [DATE]" at bounding box center [943, 76] width 1249 height 19
